Goal: Book appointment/travel/reservation

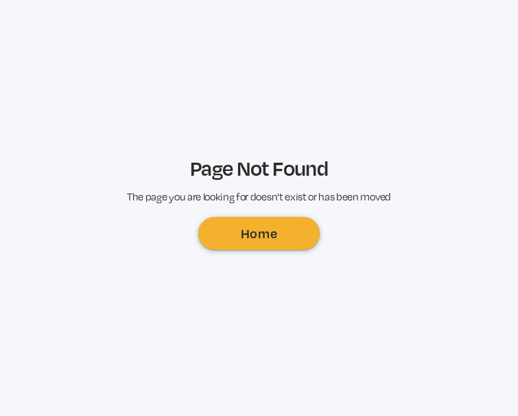
click at [268, 221] on link "Home" at bounding box center [258, 233] width 121 height 33
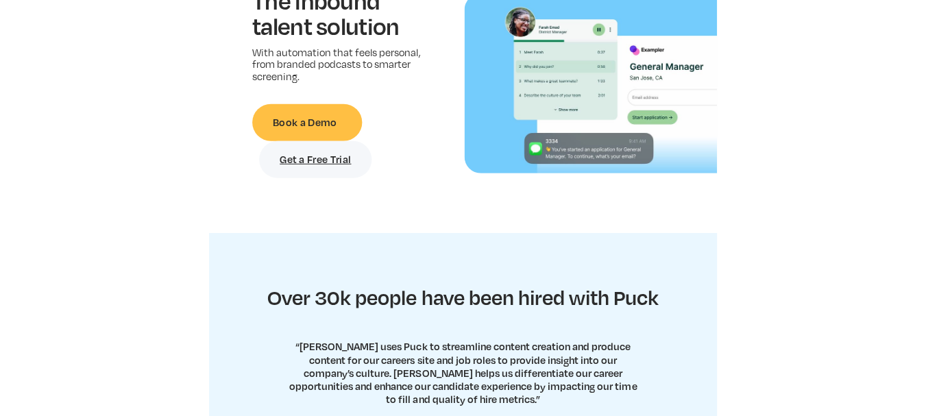
scroll to position [167, 0]
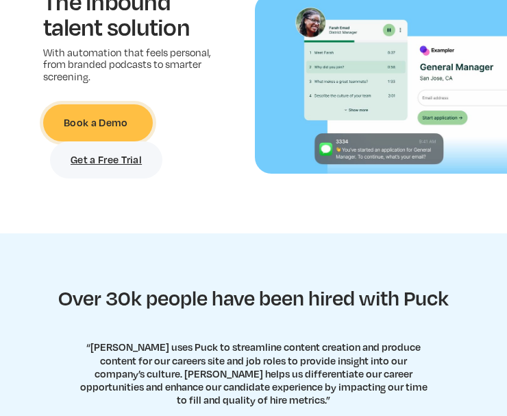
click at [72, 117] on link "Book a Demo" at bounding box center [98, 122] width 110 height 37
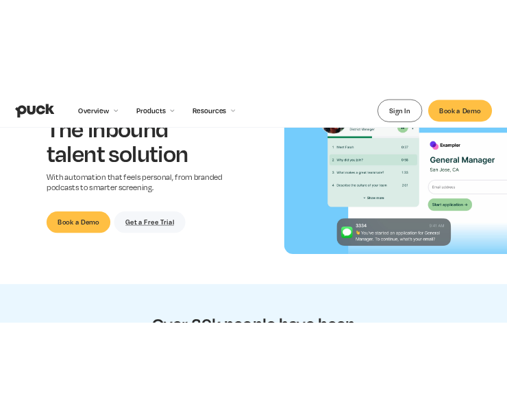
scroll to position [0, 0]
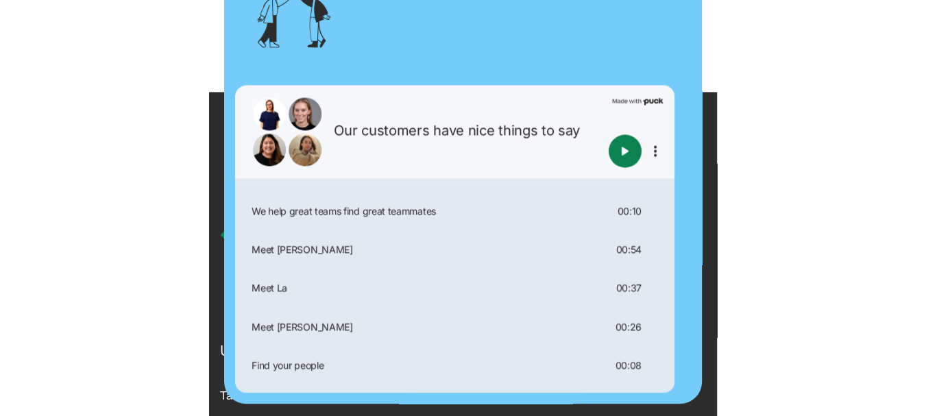
scroll to position [1569, 0]
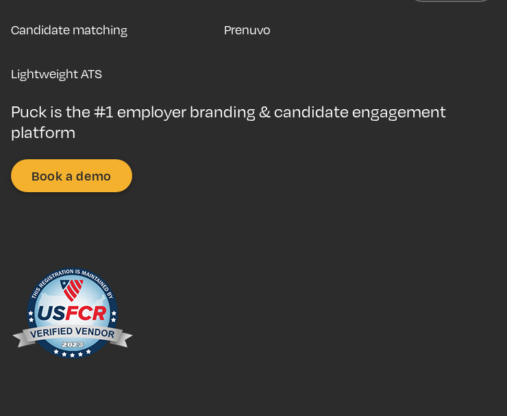
scroll to position [1567, 0]
